Goal: Communication & Community: Ask a question

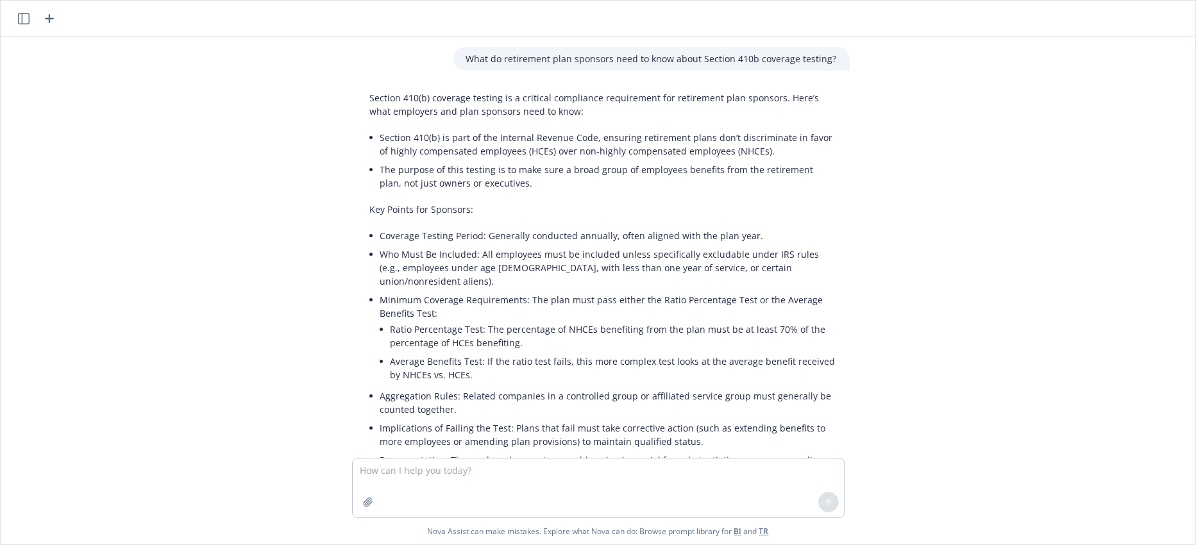
scroll to position [742, 0]
